Goal: Use online tool/utility: Utilize a website feature to perform a specific function

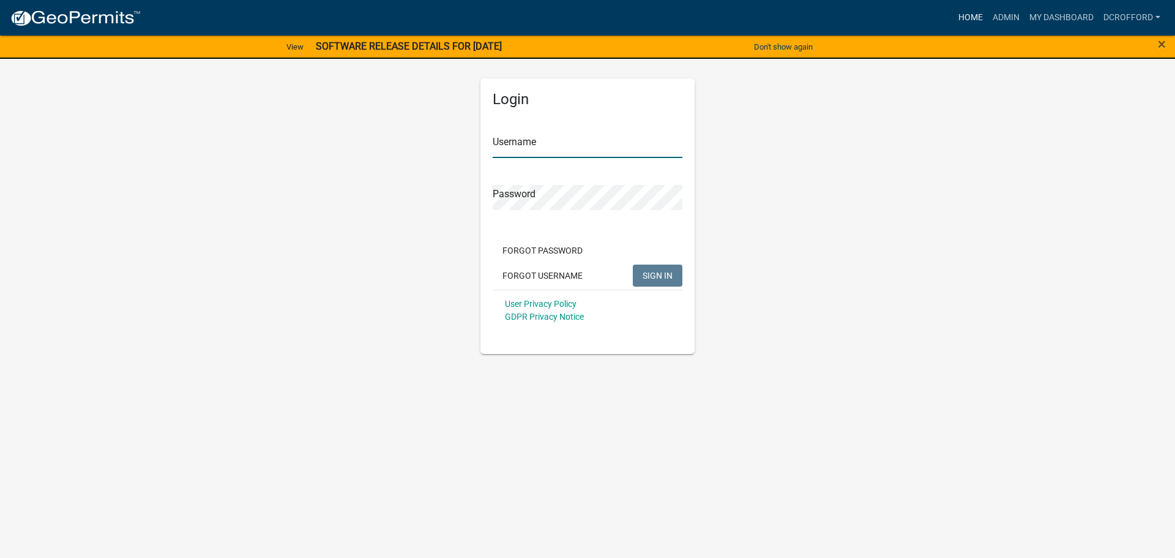
type input "dcrofford"
click at [966, 11] on link "Home" at bounding box center [970, 17] width 34 height 23
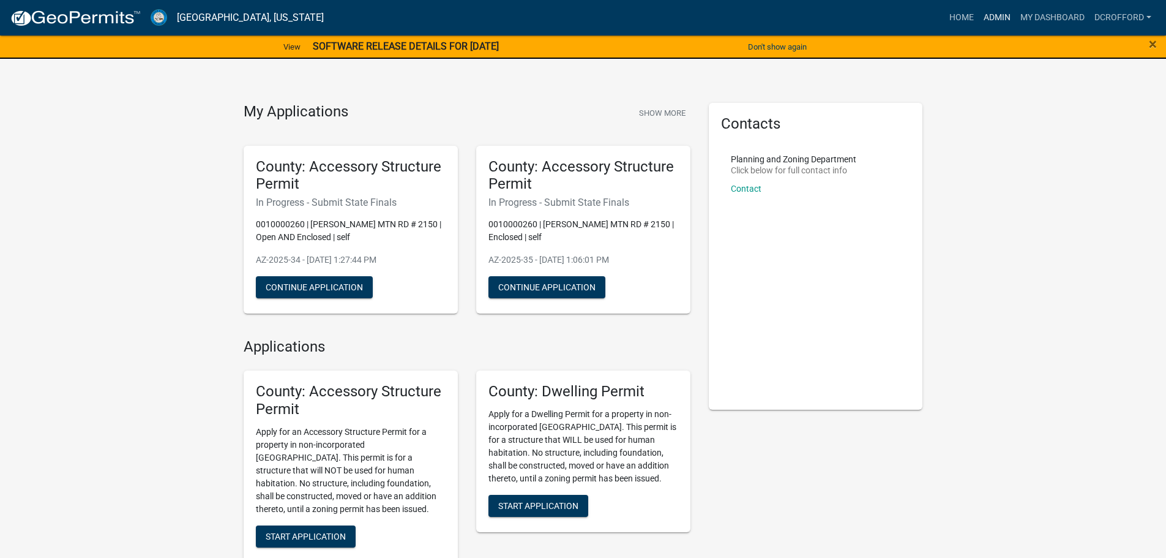
click at [990, 16] on link "Admin" at bounding box center [997, 17] width 37 height 23
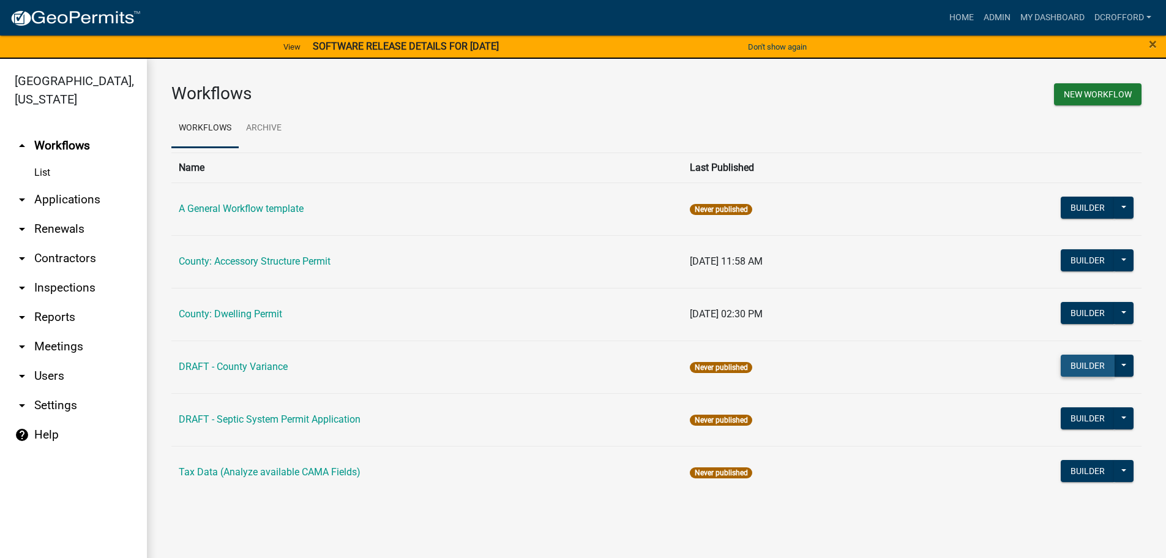
click at [1101, 362] on button "Builder" at bounding box center [1088, 365] width 54 height 22
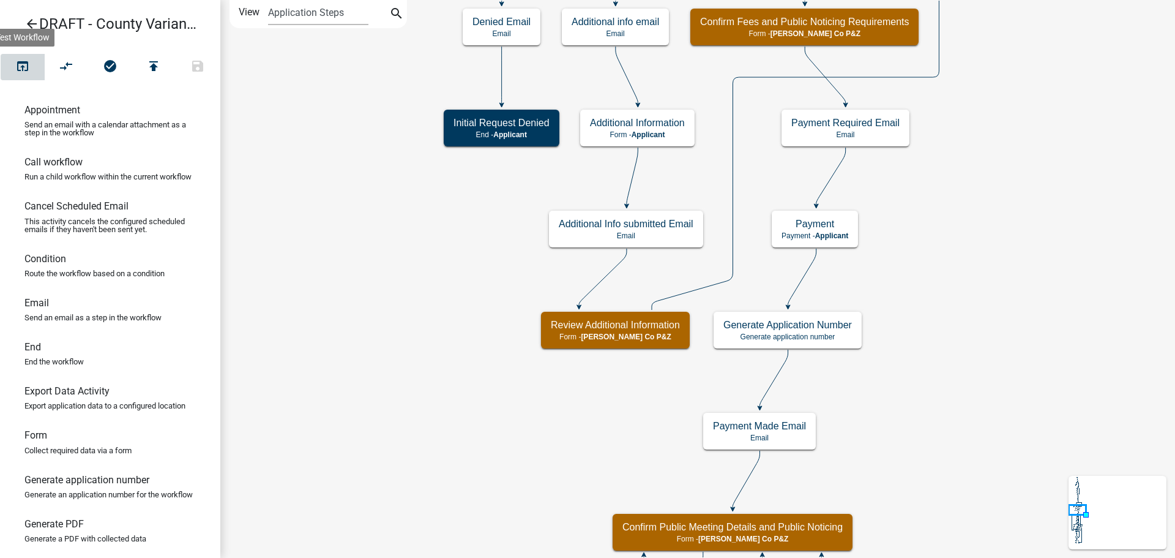
click at [26, 56] on button "open_in_browser" at bounding box center [23, 67] width 44 height 26
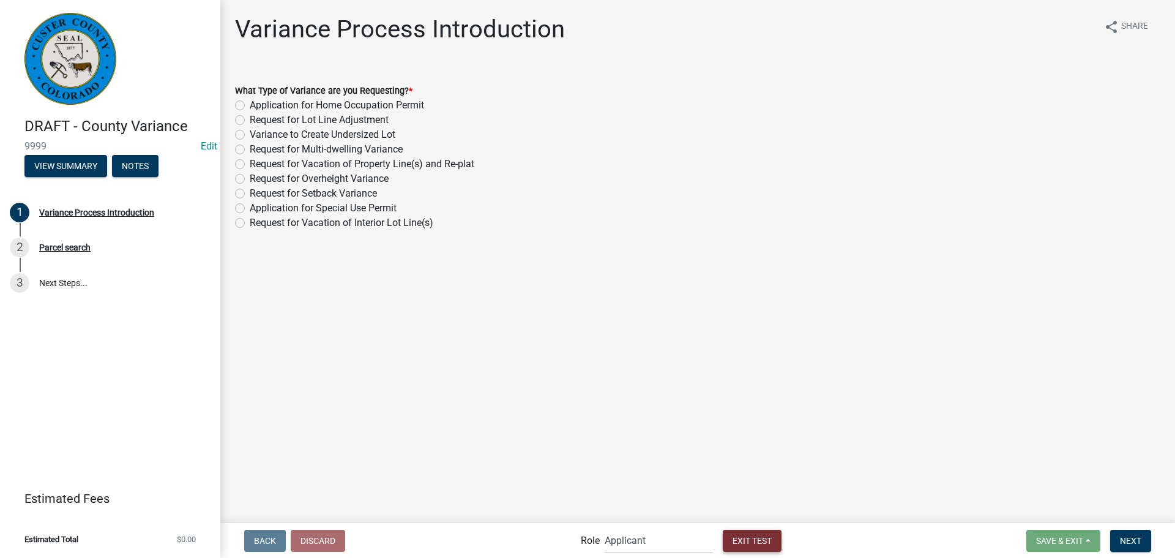
click at [748, 532] on button "Exit Test" at bounding box center [752, 540] width 59 height 22
